Goal: Transaction & Acquisition: Purchase product/service

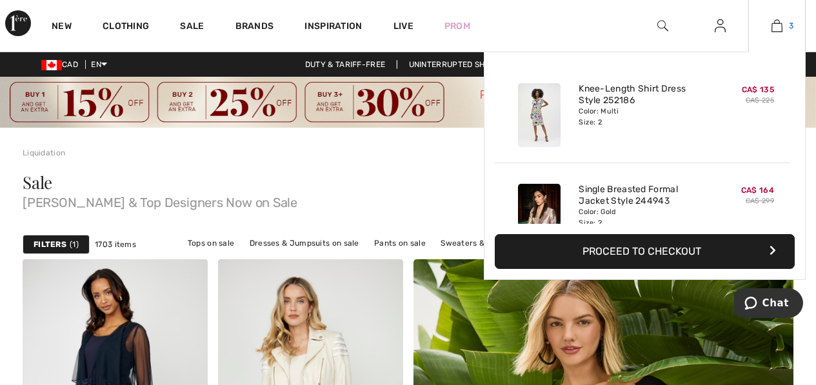
click at [778, 29] on img at bounding box center [777, 25] width 11 height 15
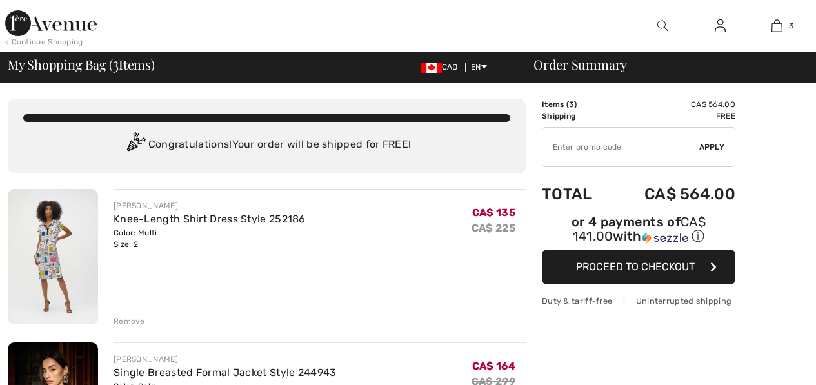
click at [587, 145] on input "TEXT" at bounding box center [621, 147] width 157 height 39
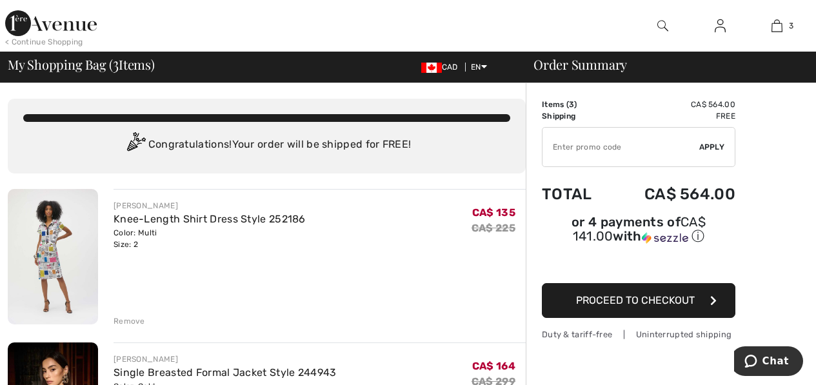
drag, startPoint x: 586, startPoint y: 146, endPoint x: 558, endPoint y: 142, distance: 28.6
click at [558, 142] on input "TEXT" at bounding box center [621, 147] width 157 height 39
type input "SALEAVENUE"
click at [709, 141] on span "Apply" at bounding box center [712, 147] width 26 height 12
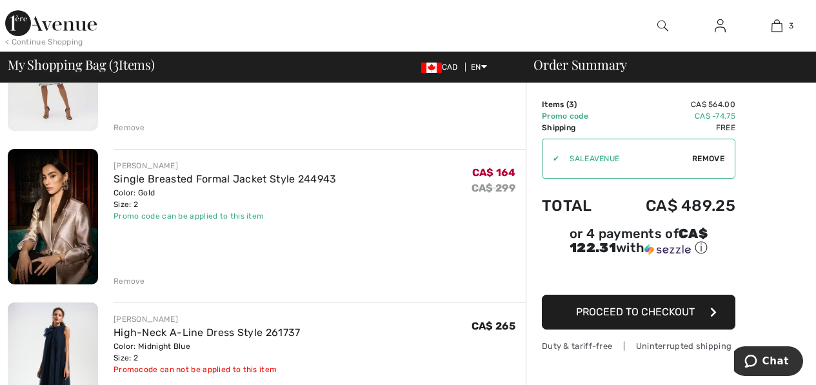
scroll to position [323, 0]
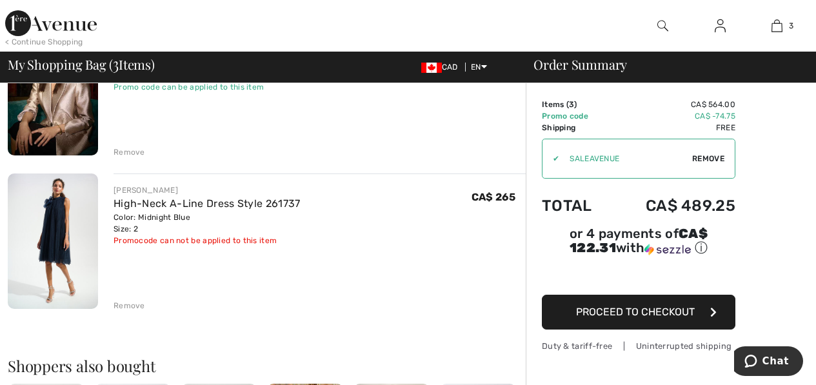
click at [67, 214] on img at bounding box center [53, 241] width 90 height 135
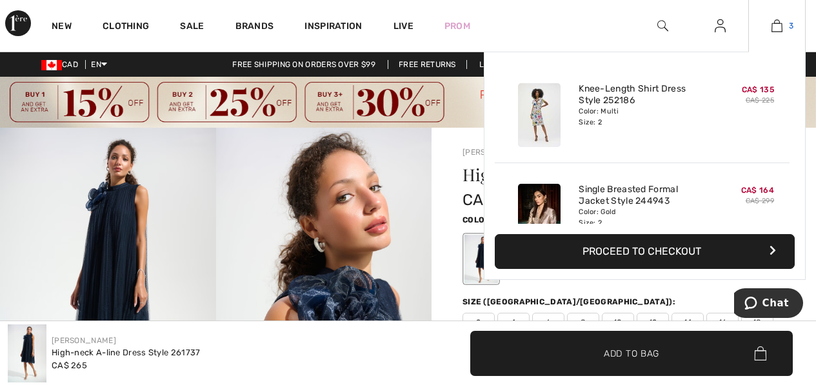
click at [783, 26] on link "3" at bounding box center [777, 25] width 56 height 15
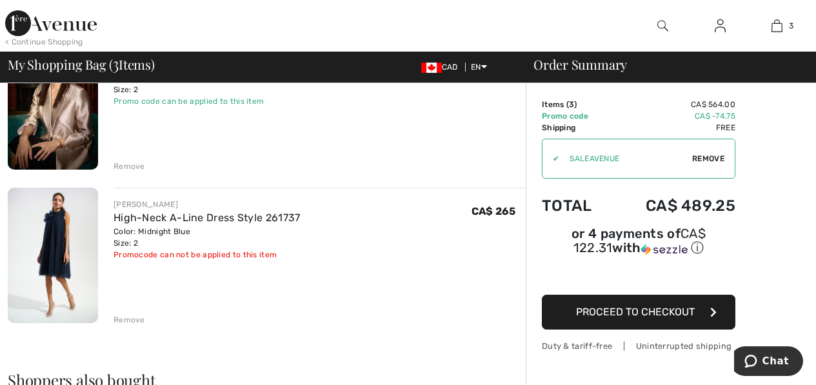
scroll to position [387, 0]
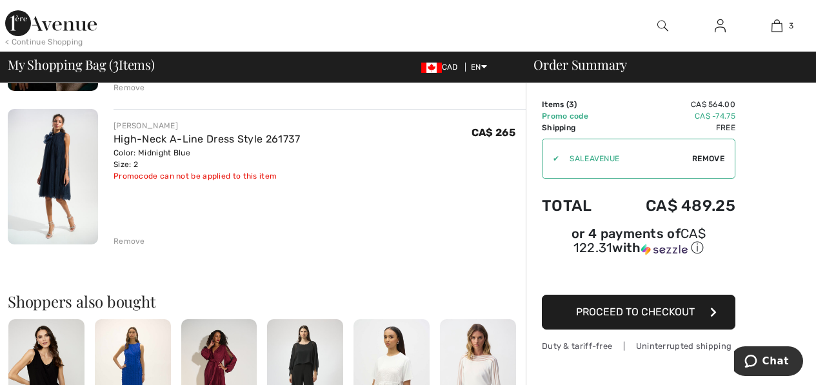
click at [125, 239] on div "Remove" at bounding box center [130, 241] width 32 height 12
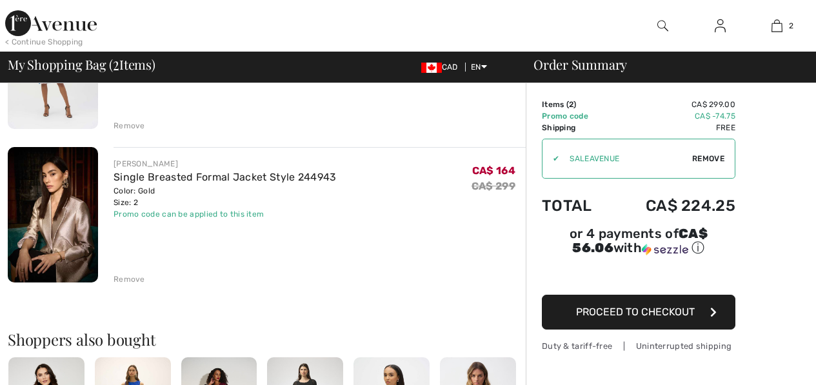
scroll to position [0, 0]
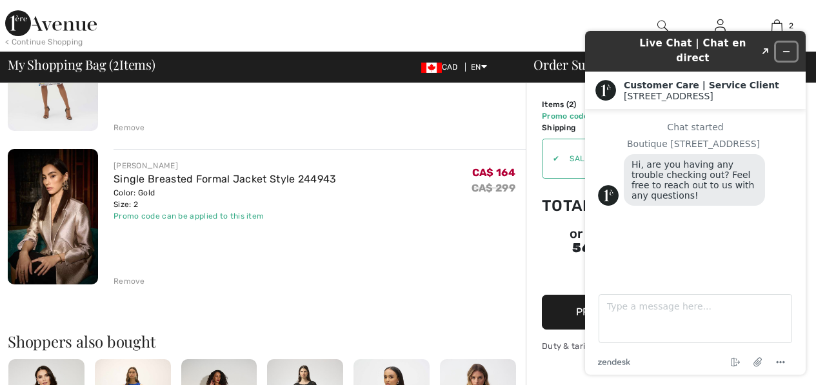
click at [786, 47] on icon "Minimize widget" at bounding box center [786, 51] width 9 height 9
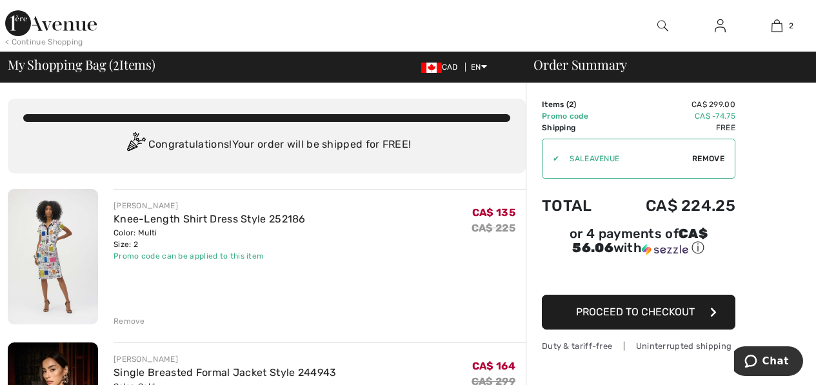
click at [67, 21] on img at bounding box center [51, 23] width 92 height 26
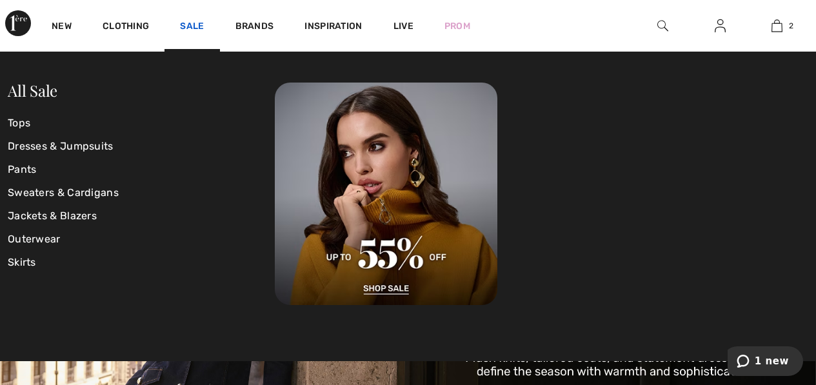
click at [195, 24] on link "Sale" at bounding box center [192, 28] width 24 height 14
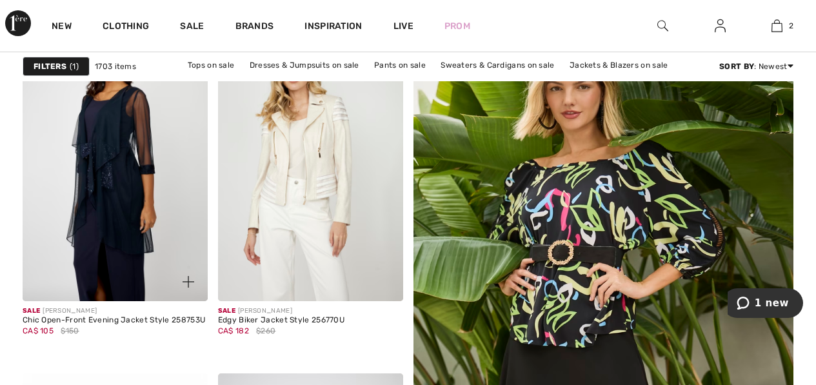
scroll to position [258, 0]
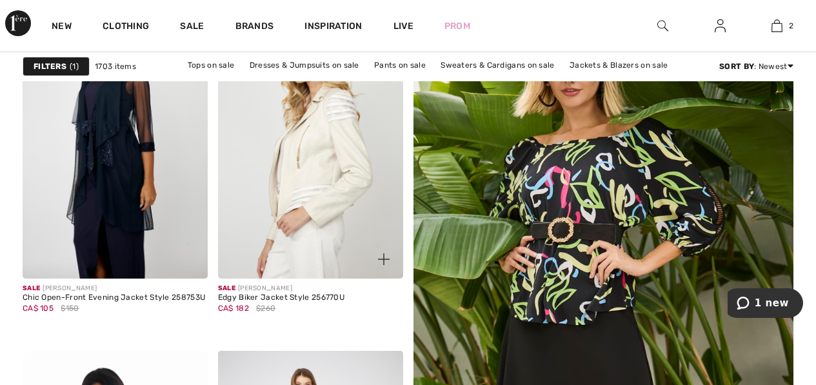
click at [299, 174] on img at bounding box center [310, 139] width 185 height 277
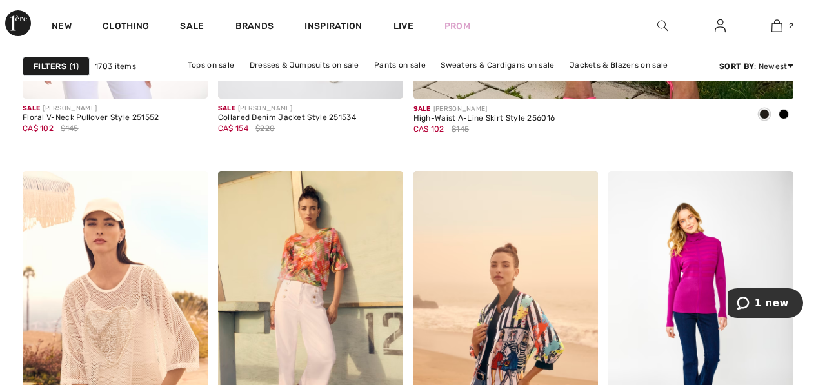
scroll to position [516, 0]
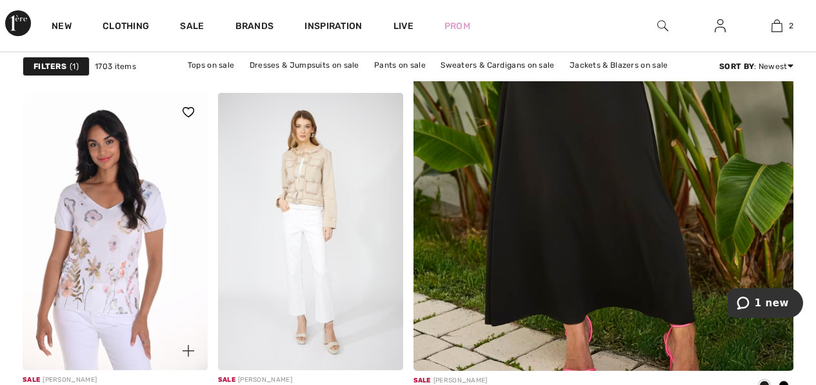
click at [90, 253] on img at bounding box center [115, 231] width 185 height 277
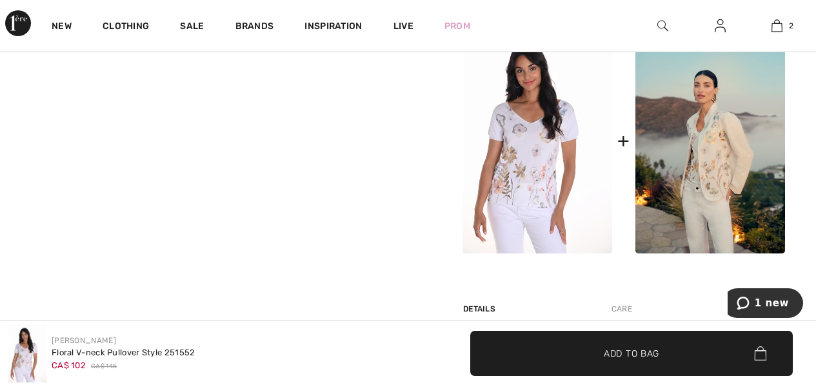
scroll to position [581, 0]
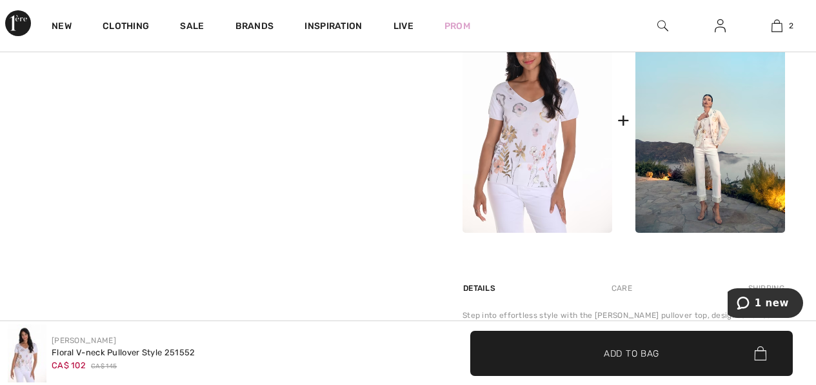
click at [697, 134] on img at bounding box center [710, 120] width 150 height 225
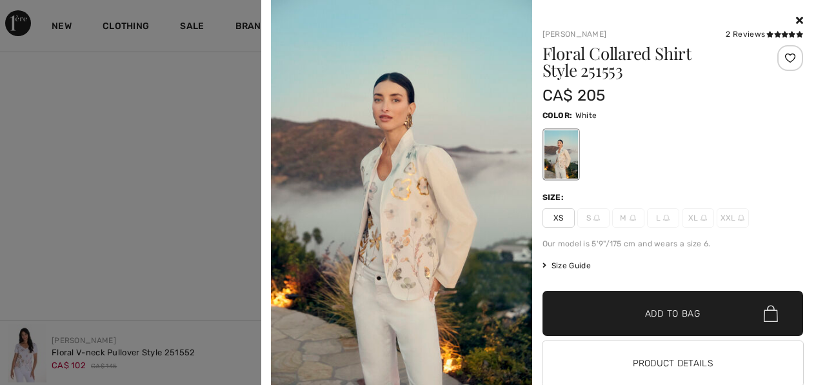
click at [557, 218] on span "XS" at bounding box center [559, 217] width 32 height 19
click at [627, 313] on span "✔ Added to Bag" at bounding box center [653, 314] width 79 height 14
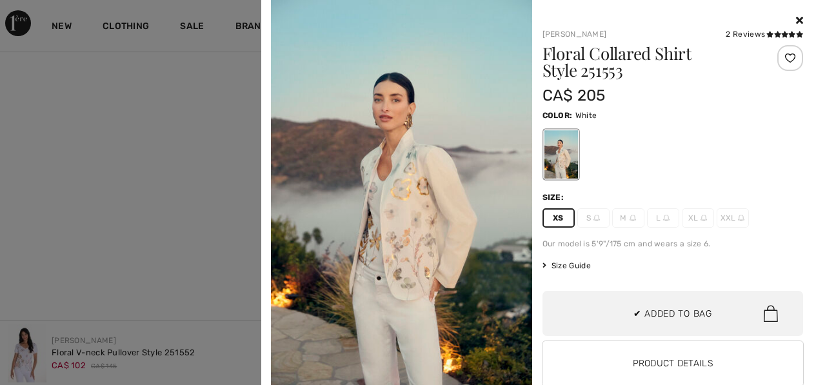
scroll to position [141, 0]
click at [17, 118] on div at bounding box center [408, 192] width 816 height 385
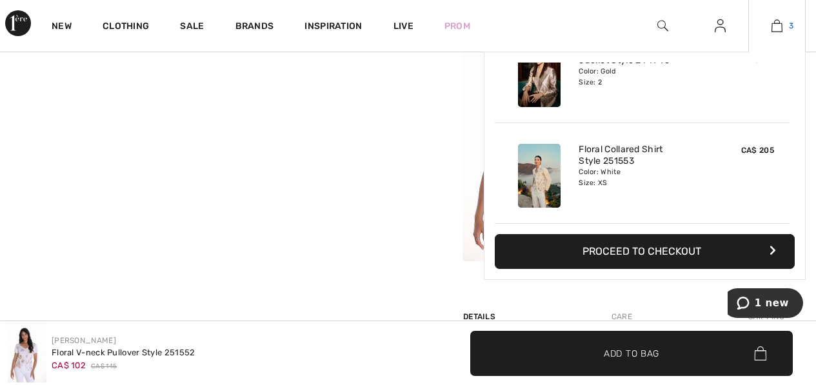
click at [782, 24] on img at bounding box center [777, 25] width 11 height 15
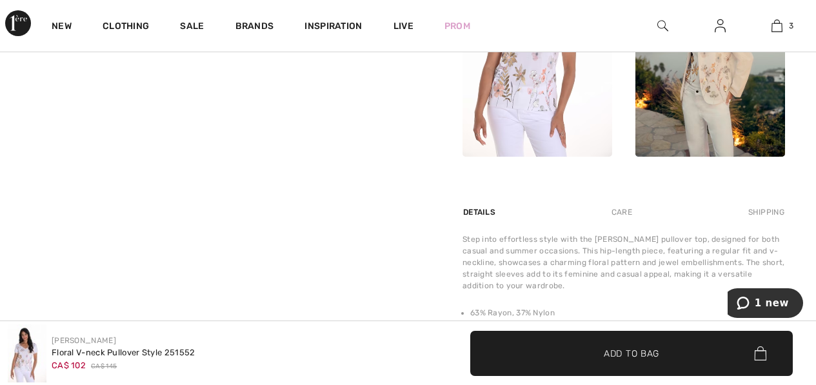
scroll to position [645, 0]
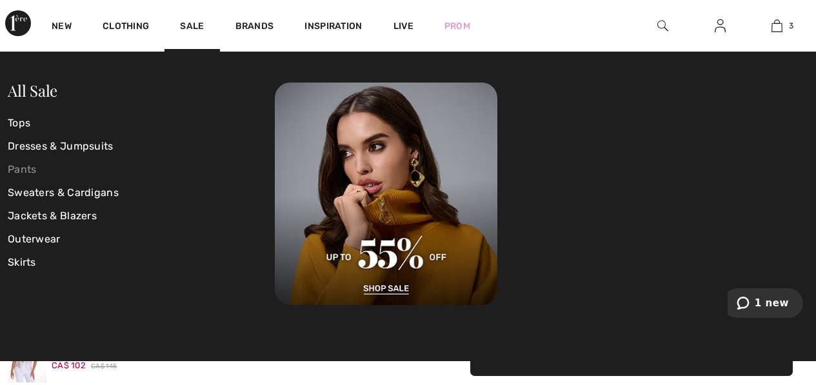
click at [31, 167] on link "Pants" at bounding box center [141, 169] width 267 height 23
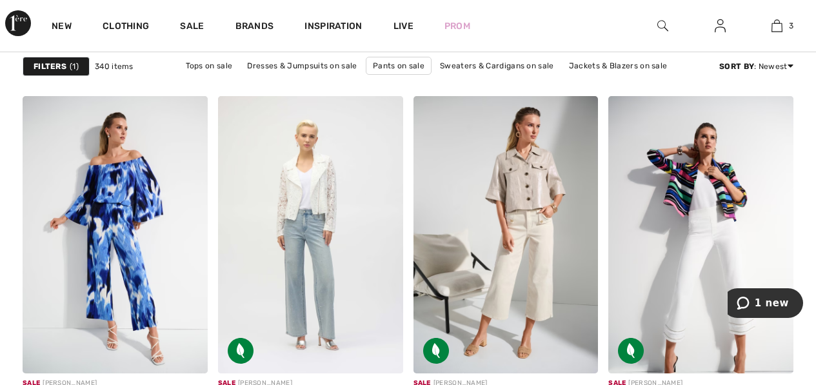
scroll to position [4000, 0]
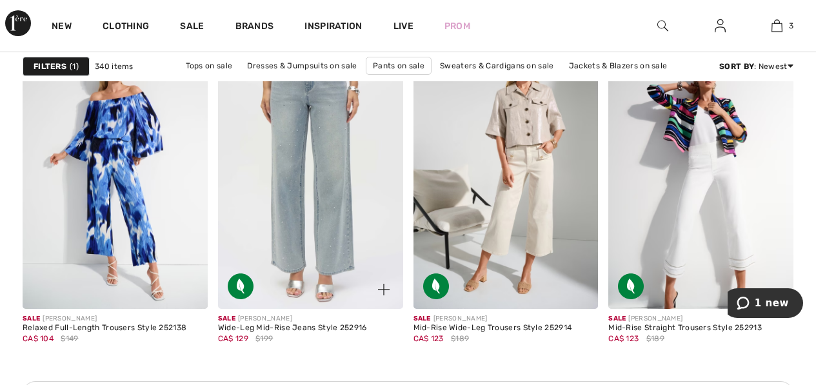
click at [311, 175] on img at bounding box center [310, 170] width 185 height 277
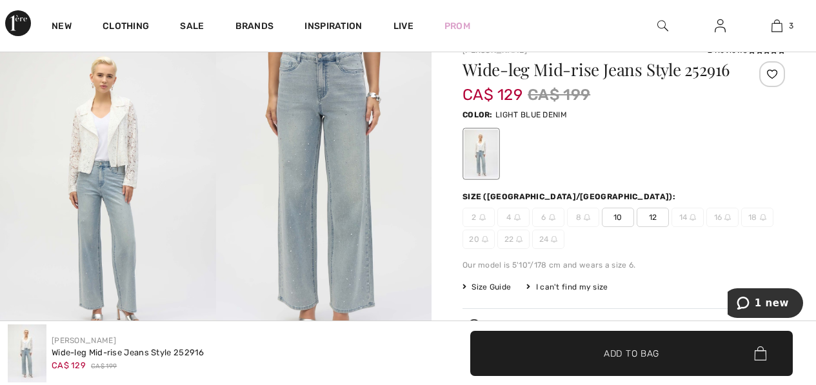
scroll to position [129, 0]
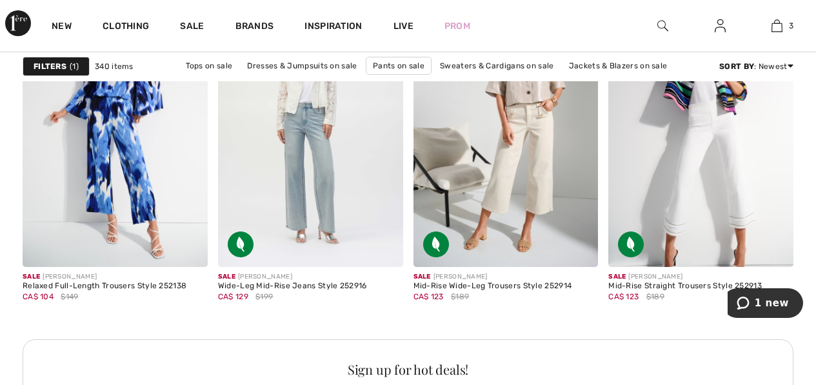
scroll to position [4064, 0]
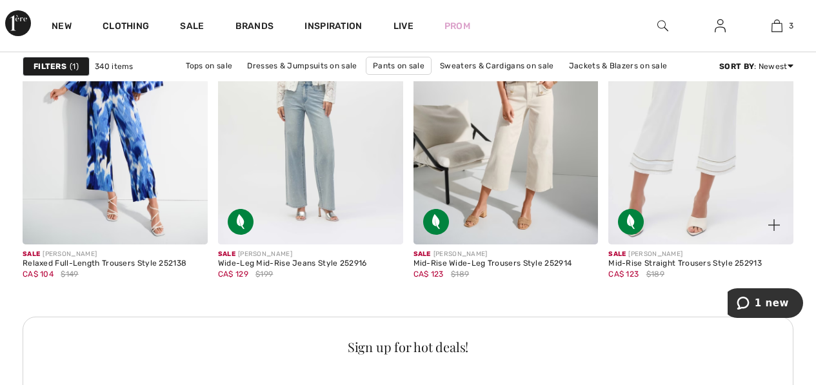
click at [655, 181] on img at bounding box center [700, 105] width 185 height 277
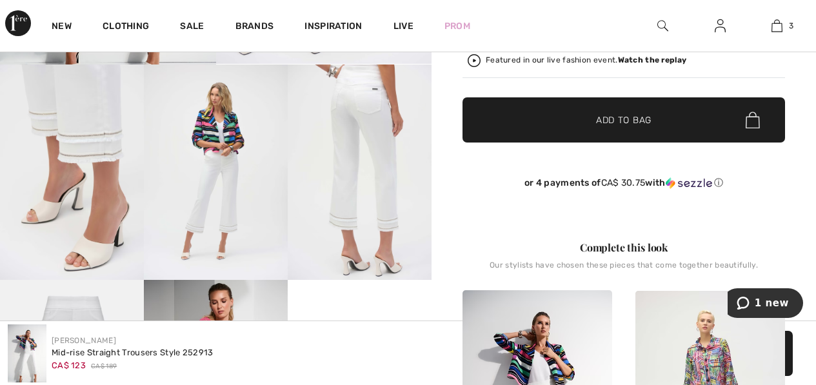
click at [83, 133] on img at bounding box center [72, 172] width 144 height 215
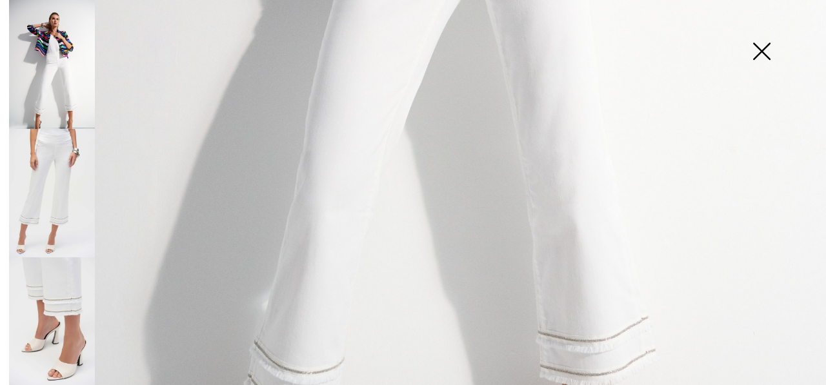
scroll to position [839, 0]
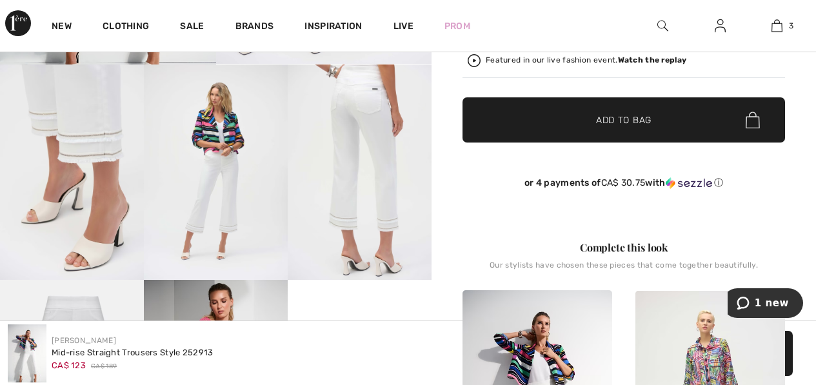
scroll to position [824, 0]
click at [89, 130] on img at bounding box center [72, 172] width 144 height 215
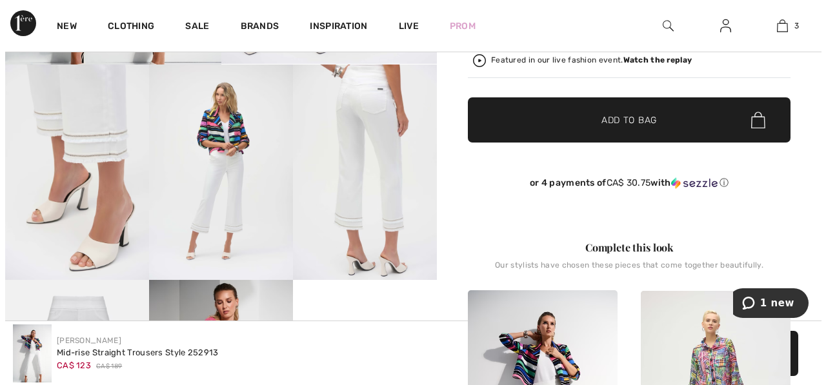
scroll to position [388, 0]
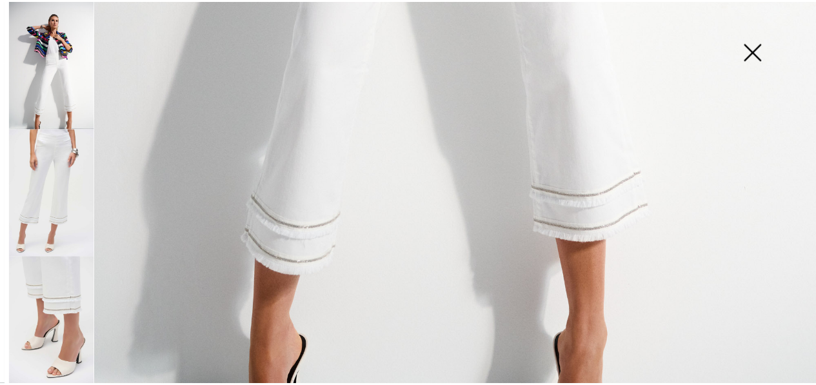
scroll to position [387, 0]
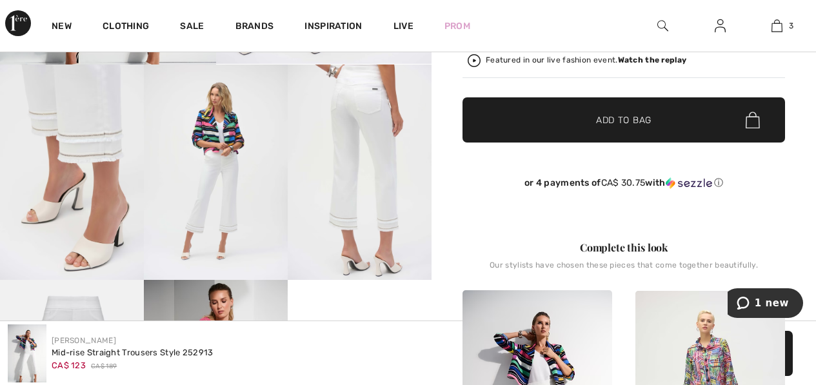
click at [108, 181] on img at bounding box center [72, 172] width 144 height 215
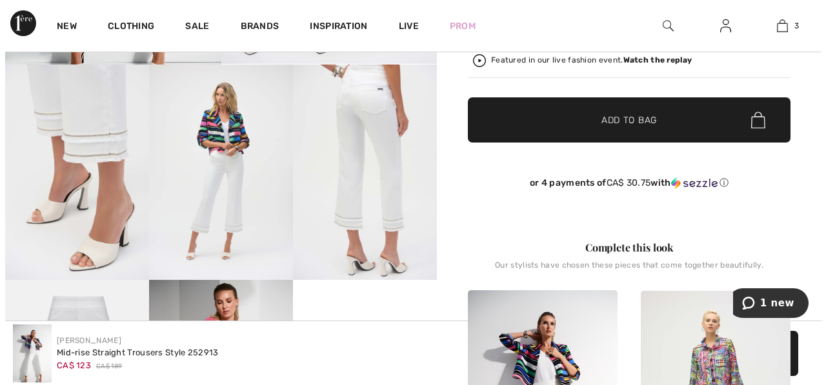
scroll to position [388, 0]
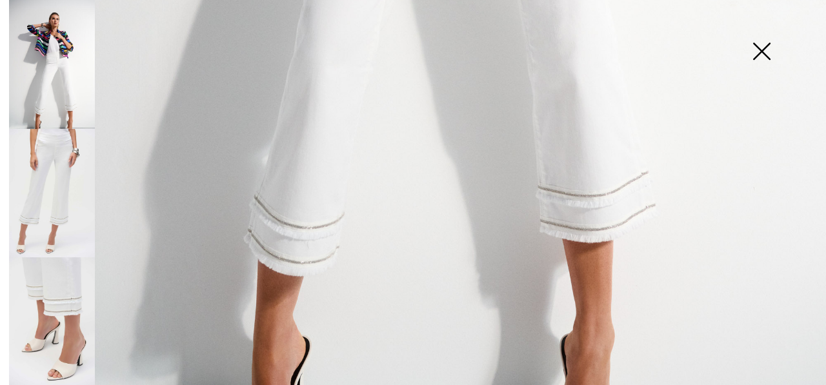
click at [756, 53] on img at bounding box center [761, 52] width 65 height 66
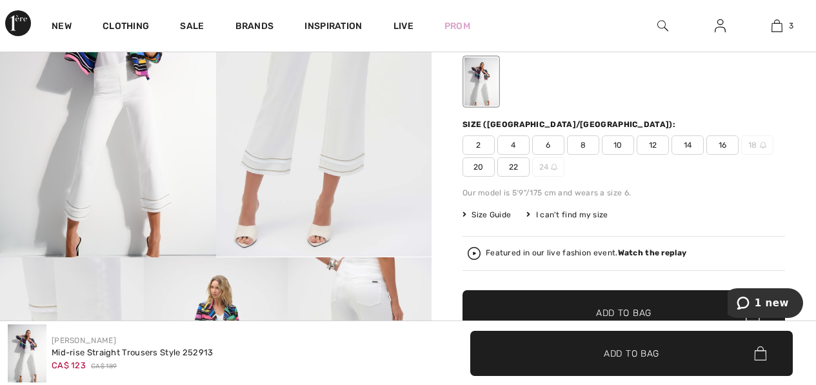
scroll to position [194, 0]
click at [319, 153] on img at bounding box center [324, 95] width 216 height 323
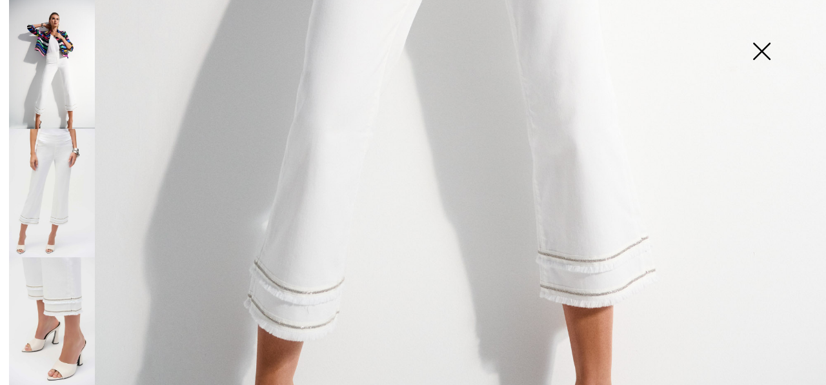
scroll to position [760, 0]
click at [768, 53] on img at bounding box center [761, 52] width 65 height 66
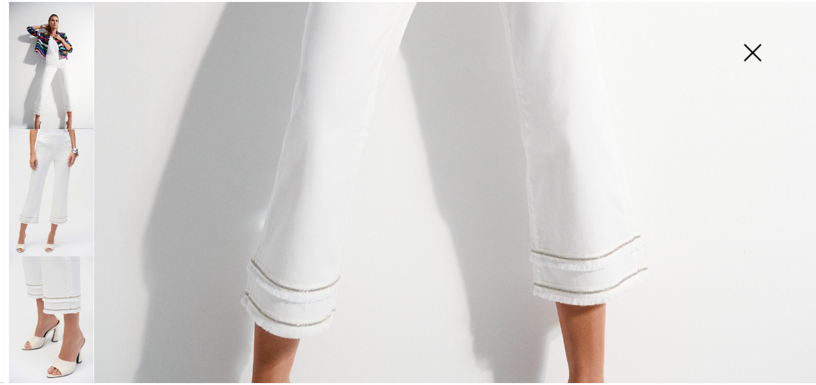
scroll to position [194, 0]
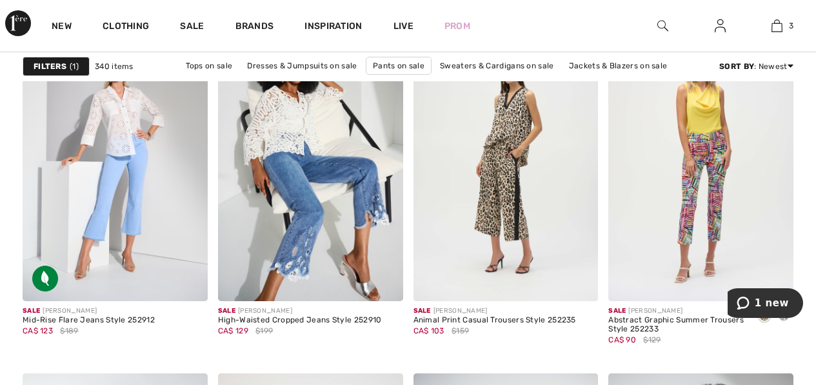
scroll to position [4580, 0]
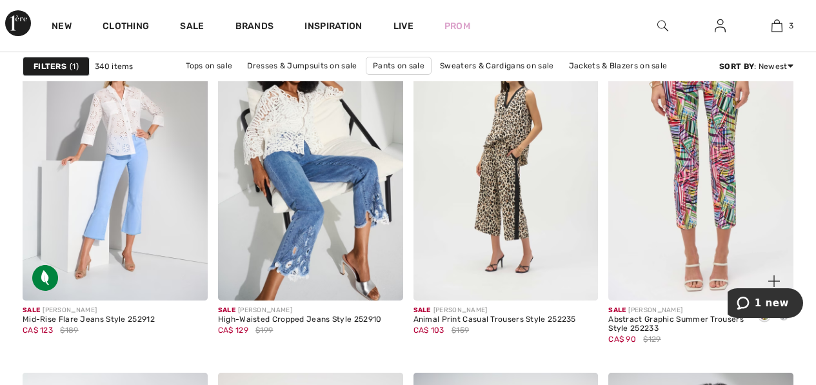
click at [677, 218] on img at bounding box center [700, 161] width 185 height 277
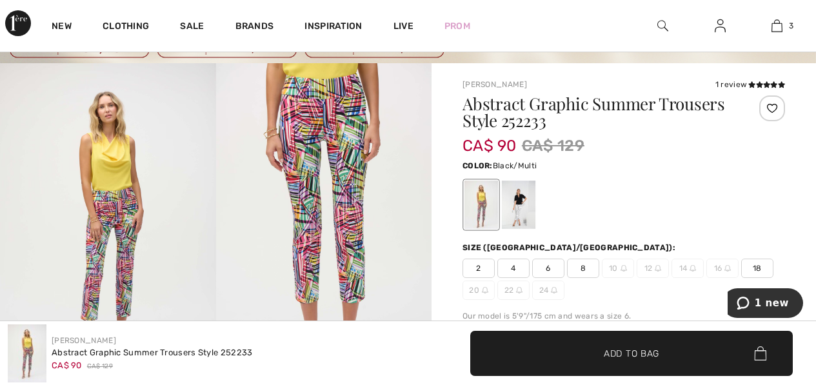
scroll to position [129, 0]
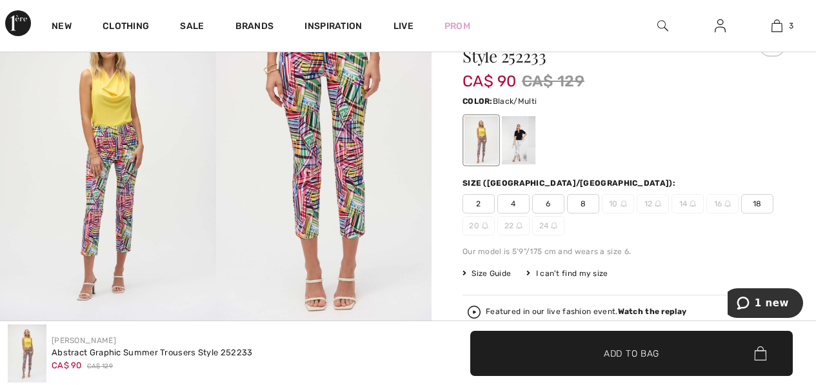
click at [340, 129] on img at bounding box center [324, 160] width 216 height 323
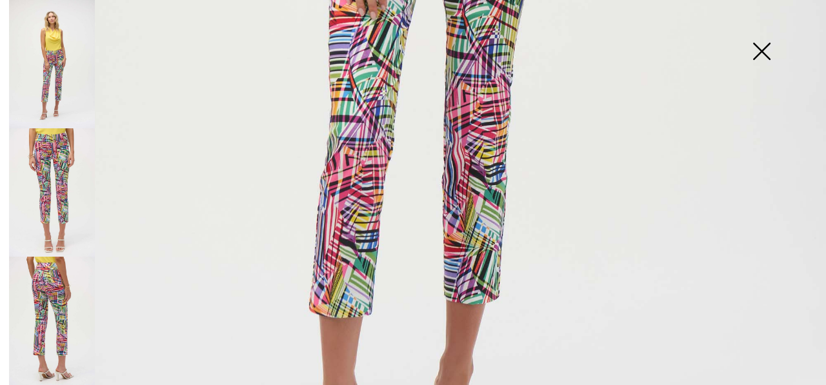
scroll to position [710, 0]
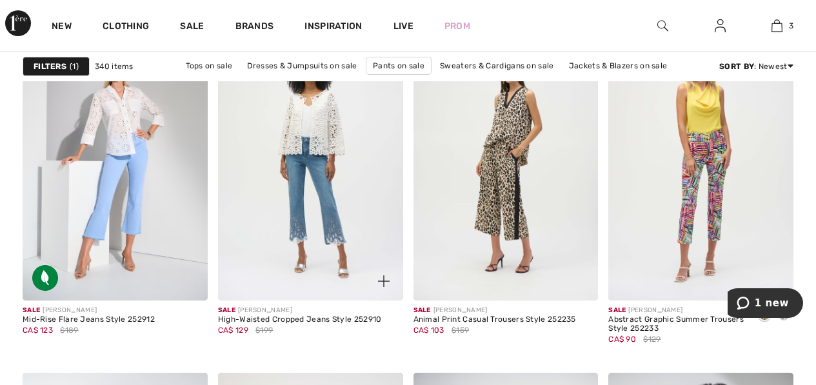
click at [281, 224] on img at bounding box center [310, 161] width 185 height 277
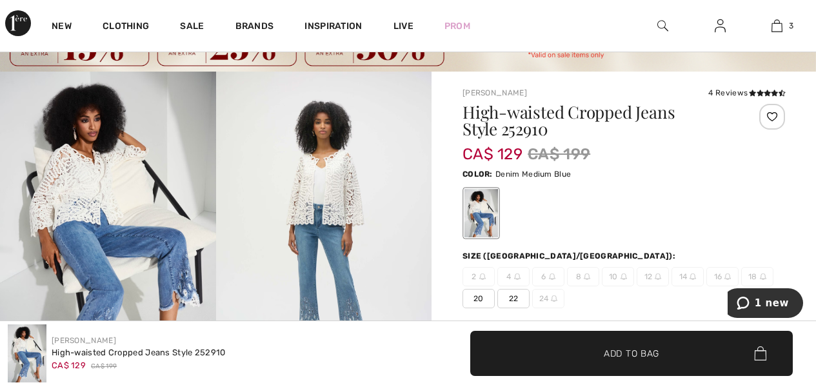
scroll to position [129, 0]
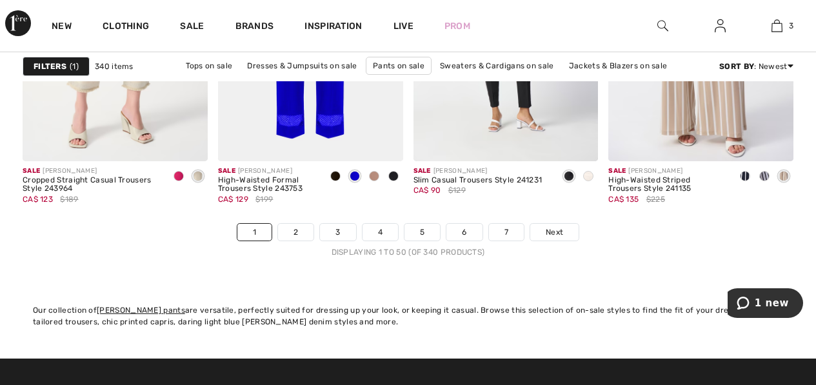
scroll to position [5419, 0]
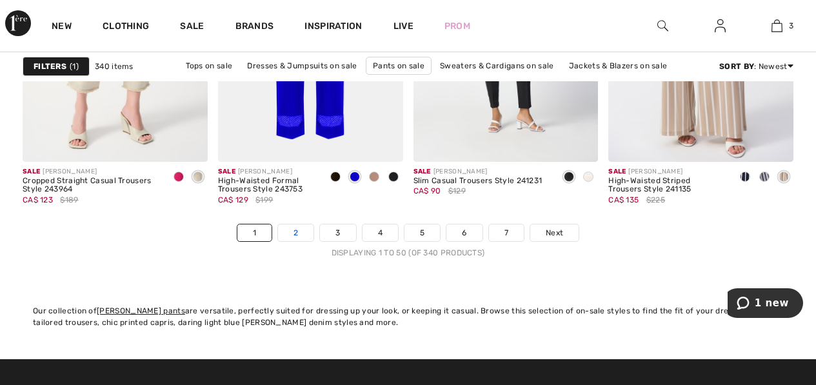
click at [298, 232] on link "2" at bounding box center [295, 232] width 35 height 17
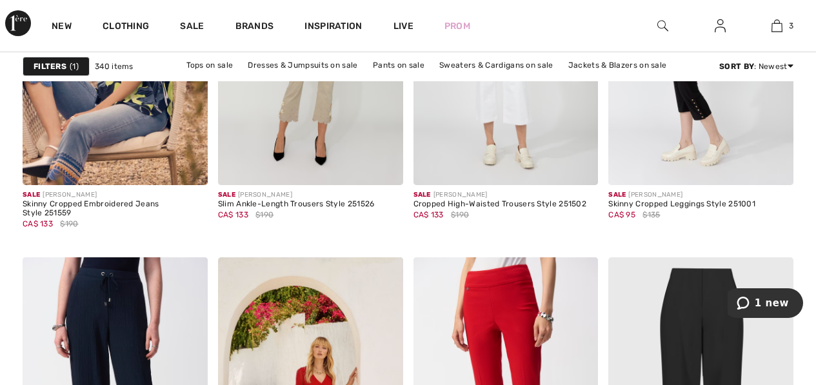
scroll to position [1032, 0]
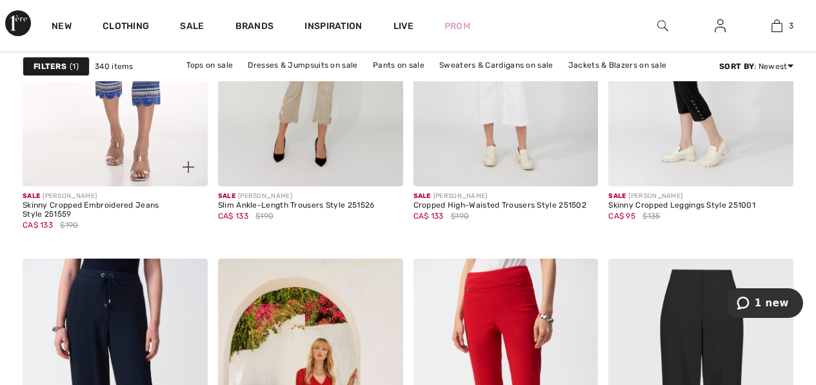
click at [143, 141] on img at bounding box center [115, 47] width 185 height 277
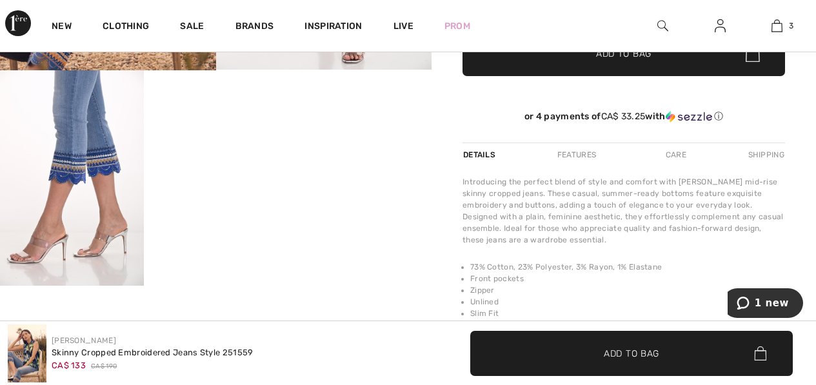
scroll to position [387, 0]
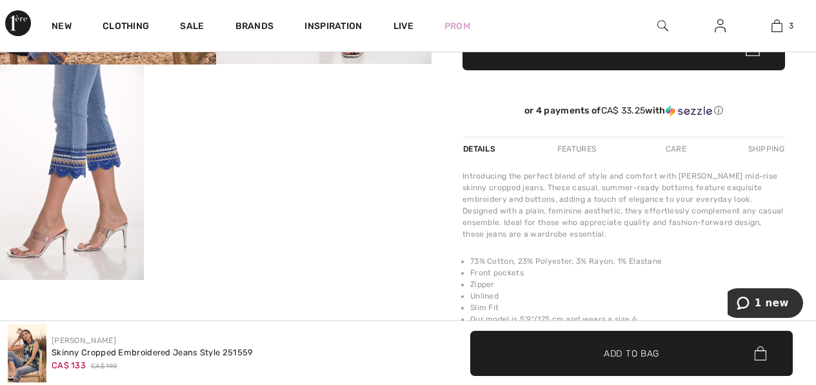
click at [97, 174] on img at bounding box center [72, 172] width 144 height 215
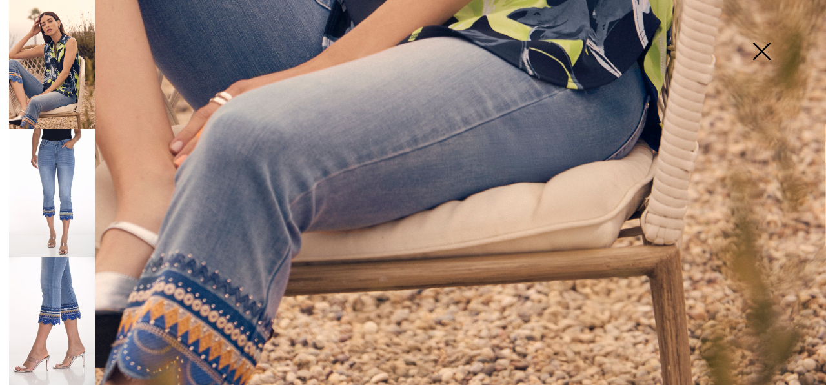
scroll to position [839, 0]
click at [75, 272] on img at bounding box center [52, 321] width 86 height 128
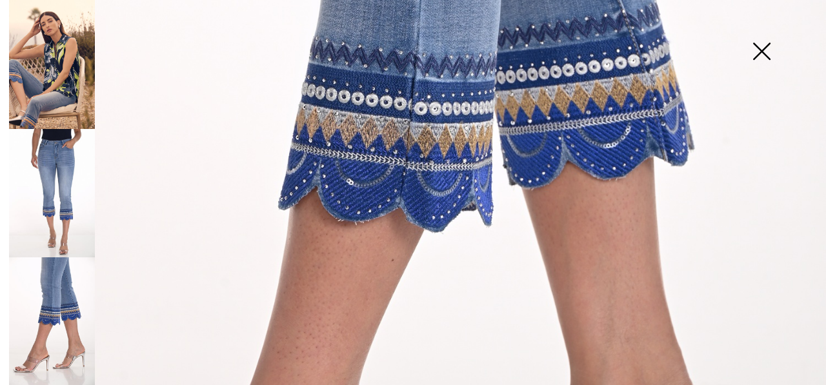
scroll to position [386, 0]
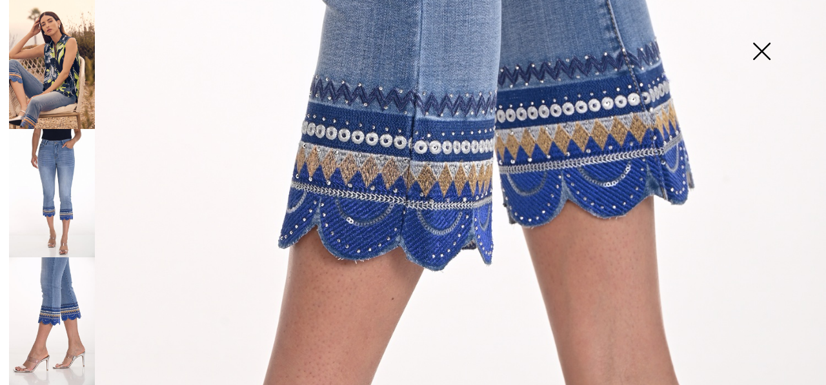
click at [66, 164] on img at bounding box center [52, 193] width 86 height 128
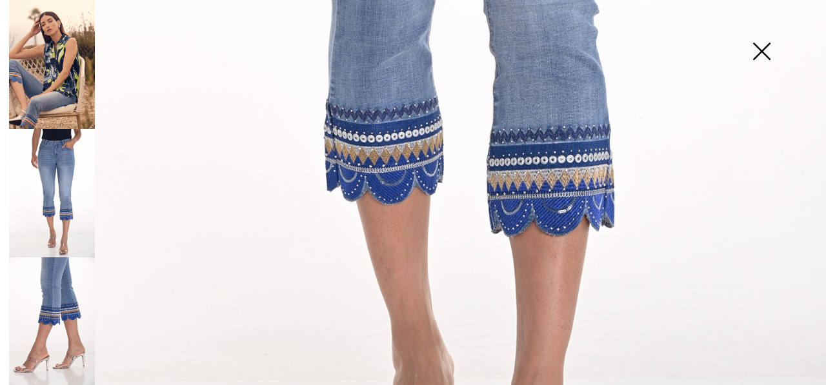
scroll to position [708, 0]
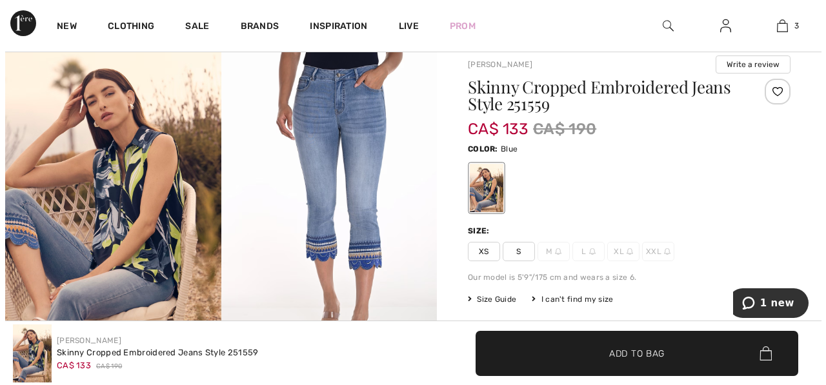
scroll to position [65, 0]
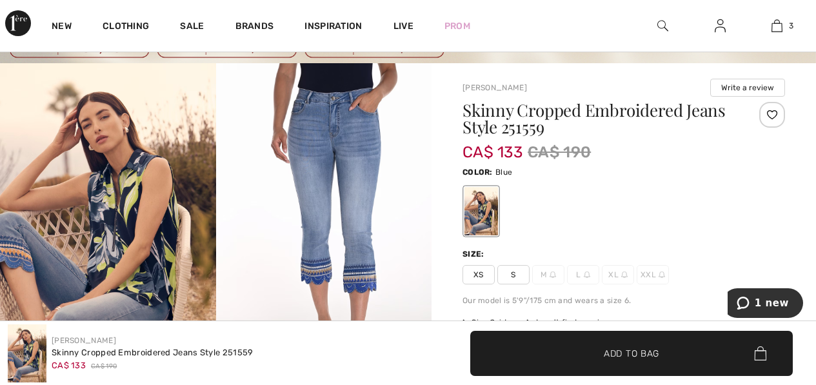
click at [359, 137] on img at bounding box center [324, 224] width 216 height 323
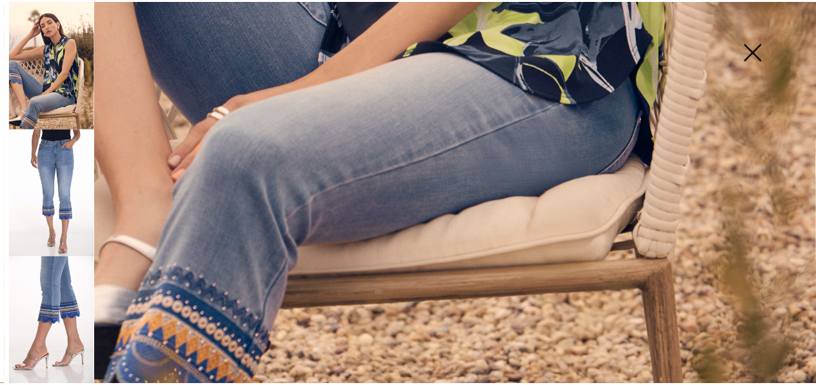
scroll to position [839, 0]
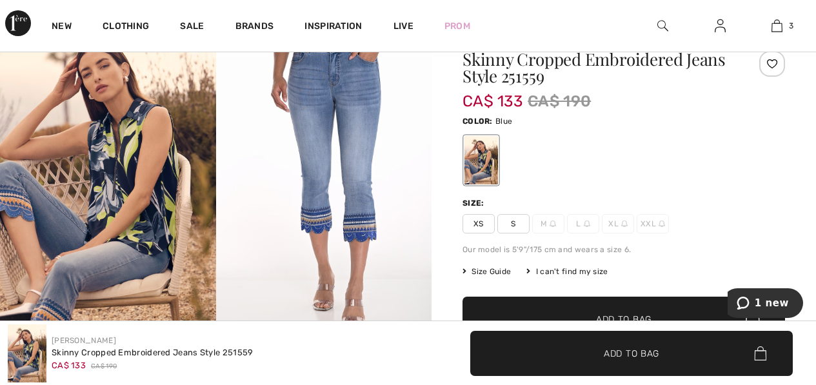
scroll to position [129, 0]
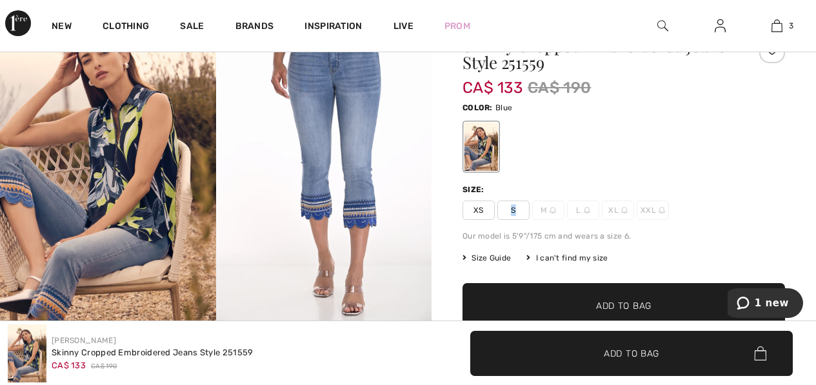
click at [513, 212] on span "S" at bounding box center [513, 210] width 32 height 19
click at [587, 297] on span "✔ Added to Bag Add to Bag" at bounding box center [624, 305] width 323 height 45
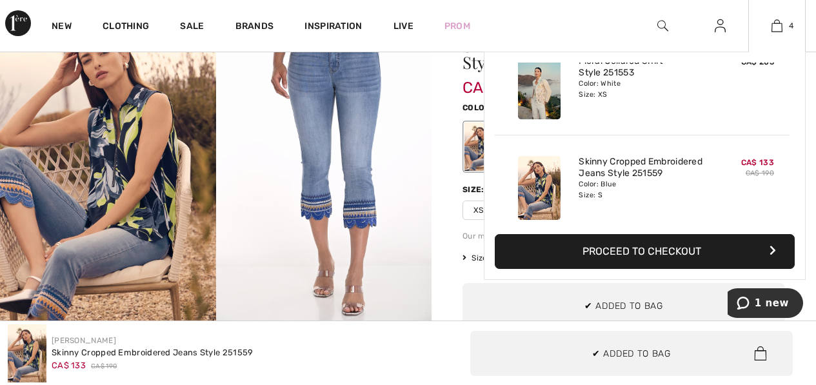
scroll to position [241, 0]
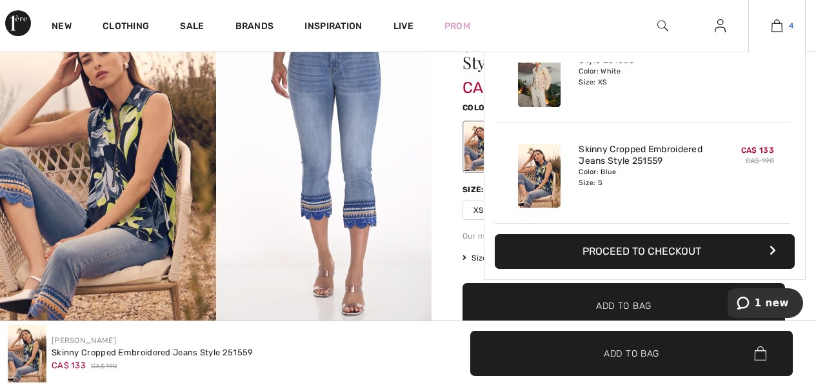
click at [777, 23] on img at bounding box center [777, 25] width 11 height 15
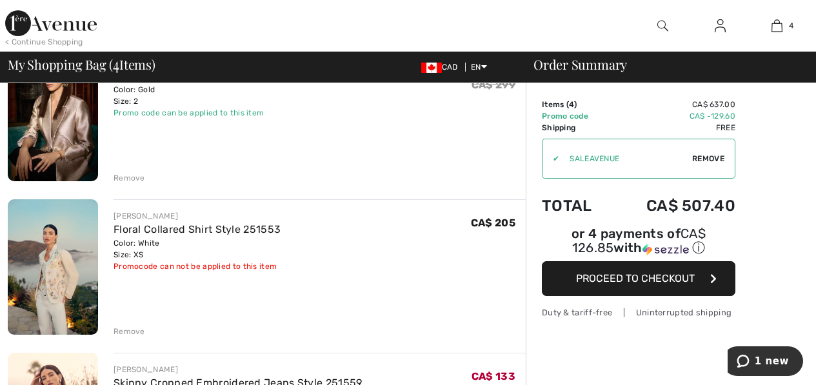
scroll to position [323, 0]
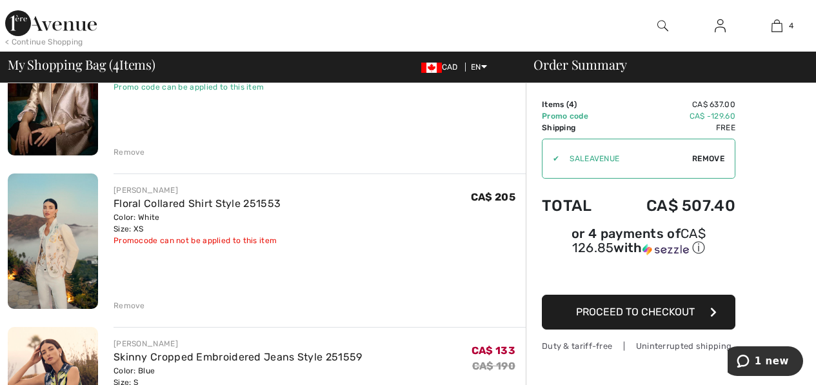
click at [129, 306] on div "Remove" at bounding box center [130, 306] width 32 height 12
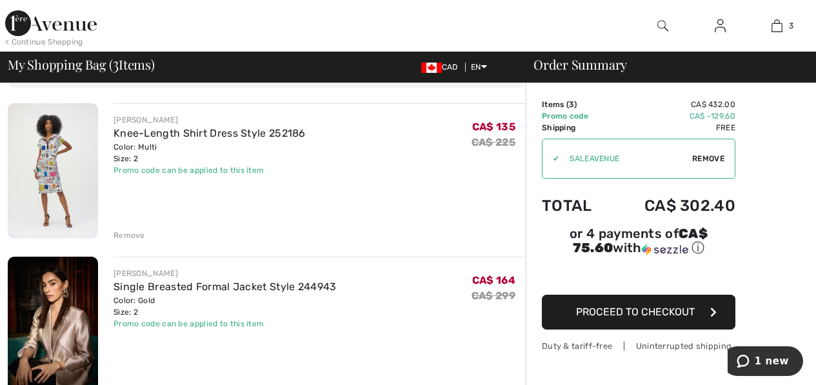
scroll to position [65, 0]
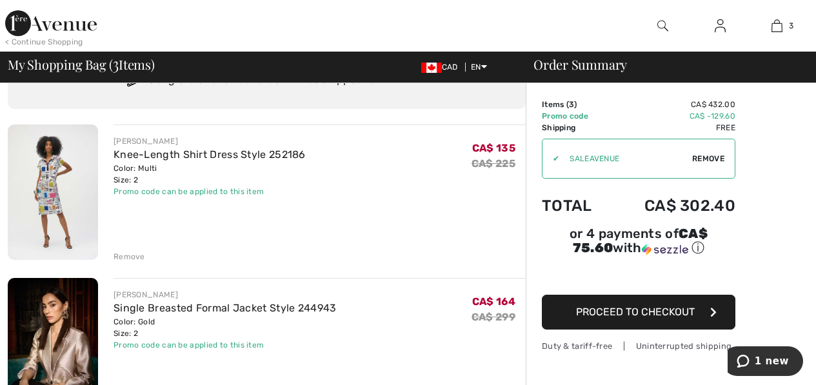
click at [82, 180] on img at bounding box center [53, 192] width 90 height 135
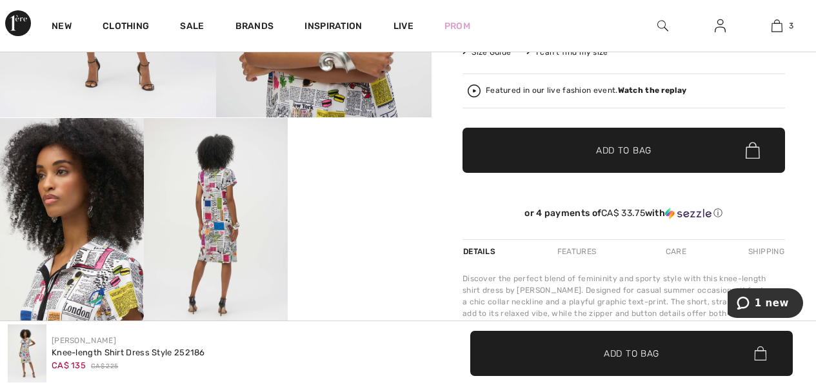
scroll to position [323, 0]
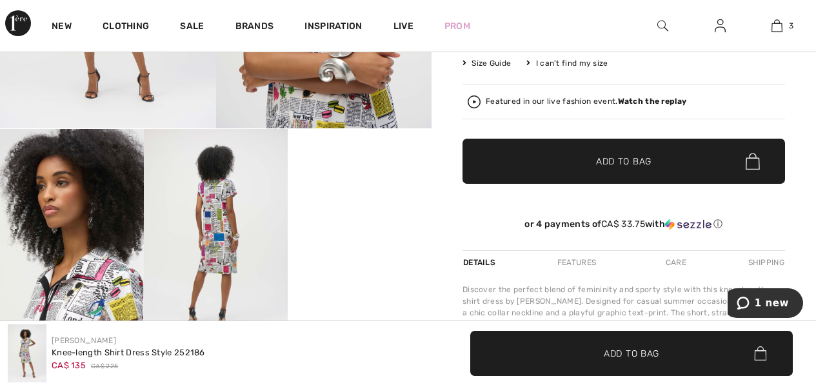
click at [98, 282] on img at bounding box center [72, 236] width 144 height 215
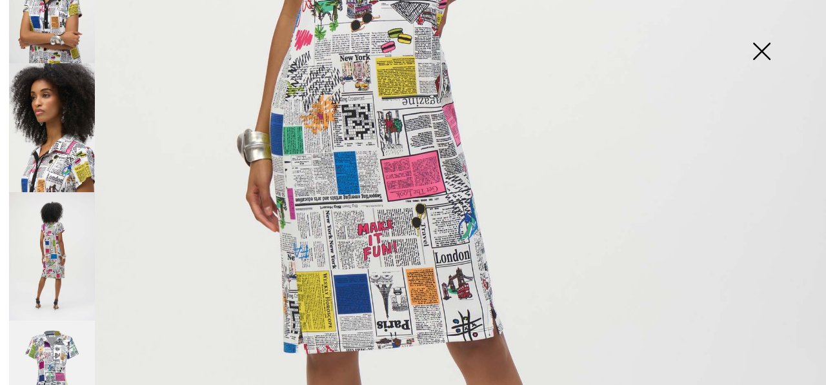
scroll to position [451, 0]
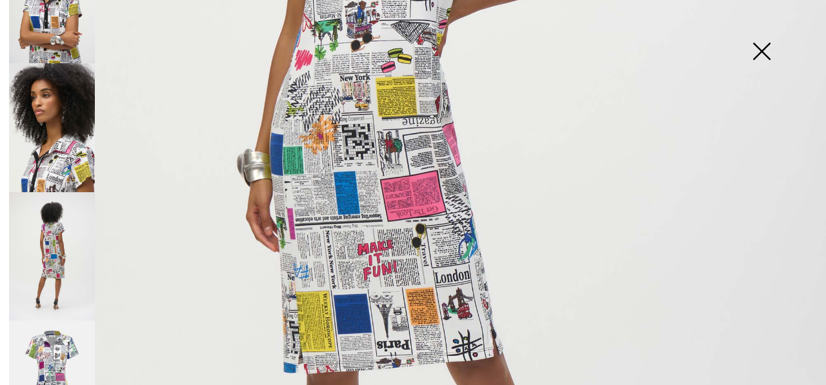
click at [31, 130] on img at bounding box center [52, 127] width 86 height 128
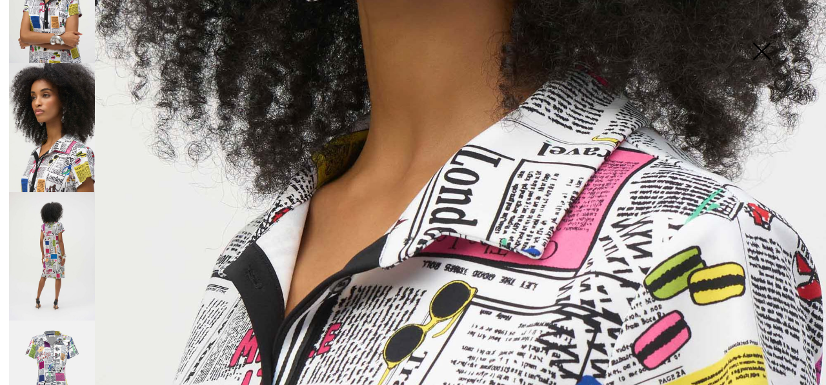
scroll to position [515, 0]
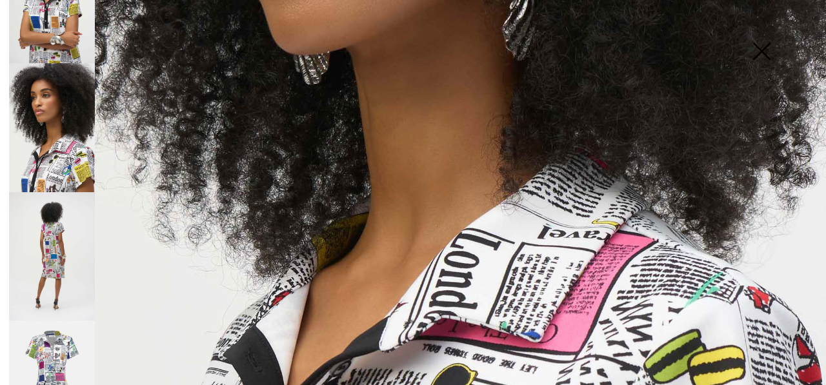
click at [473, 204] on img at bounding box center [413, 103] width 826 height 1237
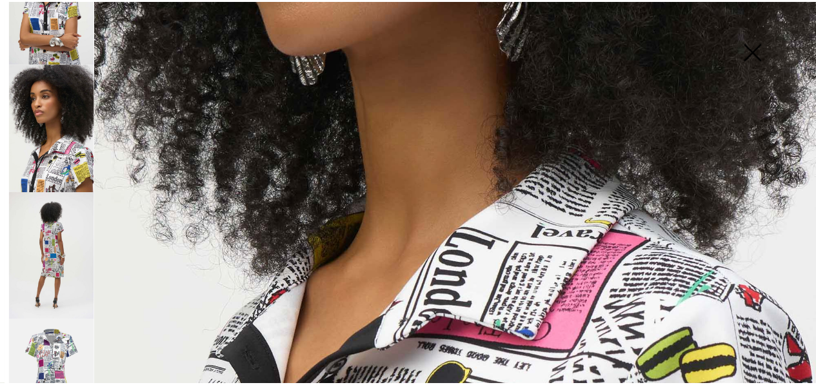
scroll to position [323, 0]
